Goal: Navigation & Orientation: Find specific page/section

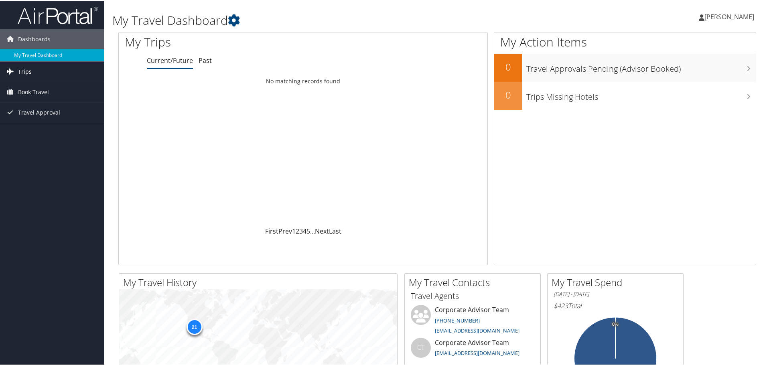
click at [25, 71] on span "Trips" at bounding box center [25, 71] width 14 height 20
click at [30, 89] on link "Current/Future Trips" at bounding box center [52, 87] width 104 height 12
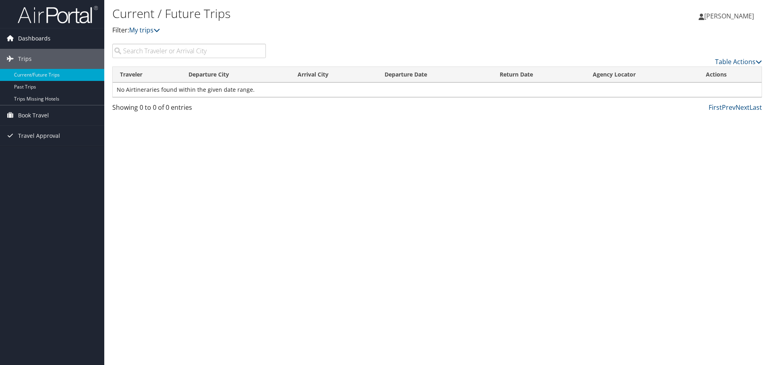
click at [35, 38] on span "Dashboards" at bounding box center [34, 38] width 32 height 20
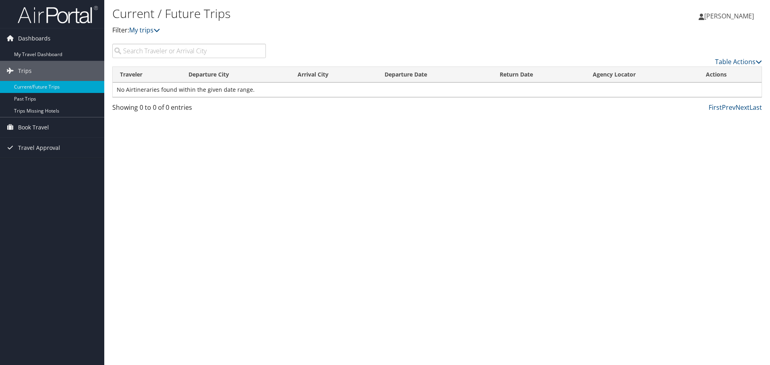
click at [208, 43] on div "Current / Future Trips Filter: My trips" at bounding box center [328, 24] width 433 height 40
click at [206, 47] on input "search" at bounding box center [189, 51] width 154 height 14
drag, startPoint x: 205, startPoint y: 47, endPoint x: 37, endPoint y: 31, distance: 169.2
click at [37, 31] on div "Dashboards My Travel Dashboard Trips Current/Future Trips Past Trips Trips Miss…" at bounding box center [385, 182] width 770 height 365
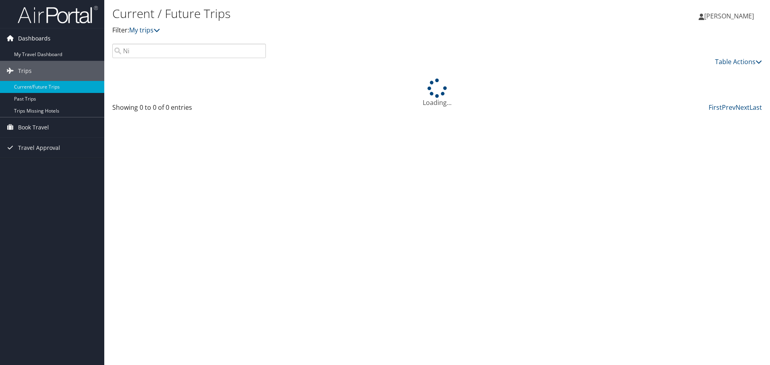
type input "N"
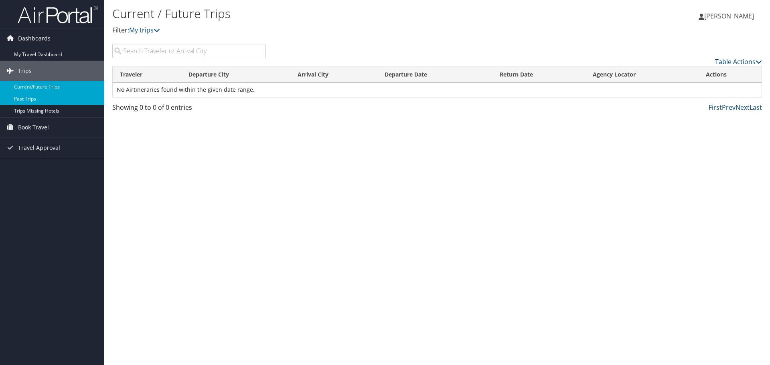
click at [43, 104] on link "Past Trips" at bounding box center [52, 99] width 104 height 12
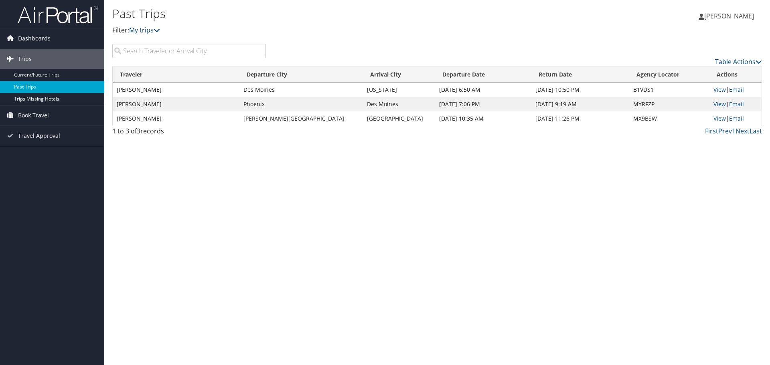
click at [160, 29] on icon at bounding box center [157, 30] width 6 height 6
click at [739, 20] on span "[PERSON_NAME]" at bounding box center [729, 16] width 50 height 9
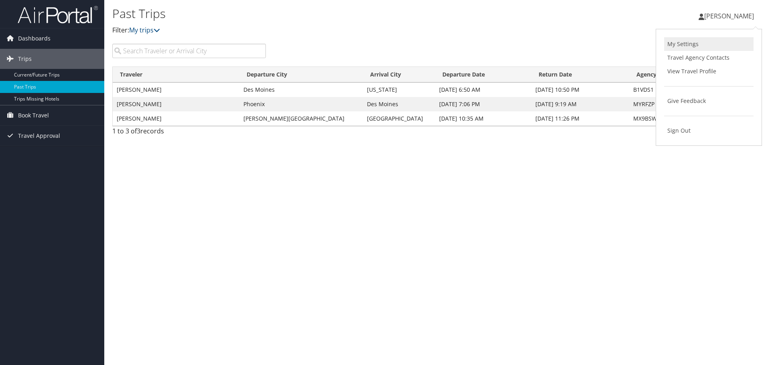
click at [700, 44] on link "My Settings" at bounding box center [708, 44] width 89 height 14
